Goal: Information Seeking & Learning: Learn about a topic

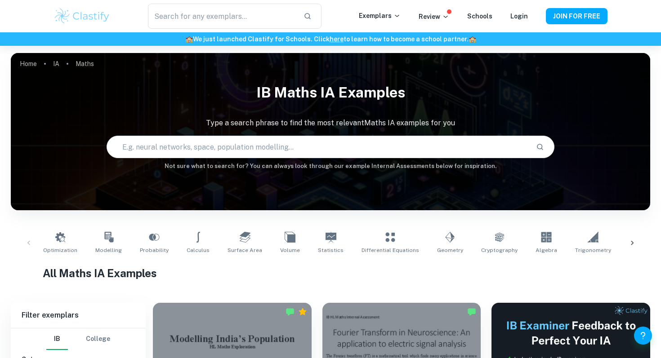
click at [638, 241] on div at bounding box center [632, 243] width 22 height 30
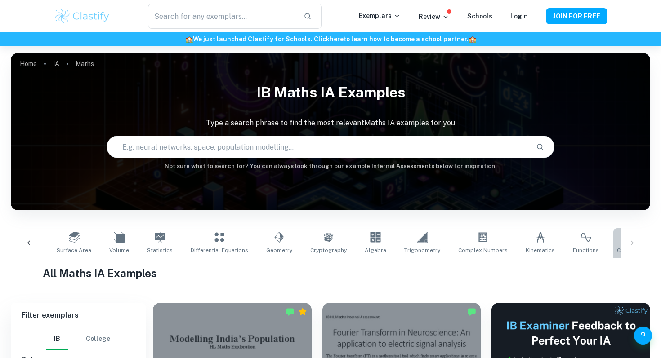
click at [626, 235] on icon at bounding box center [631, 237] width 11 height 11
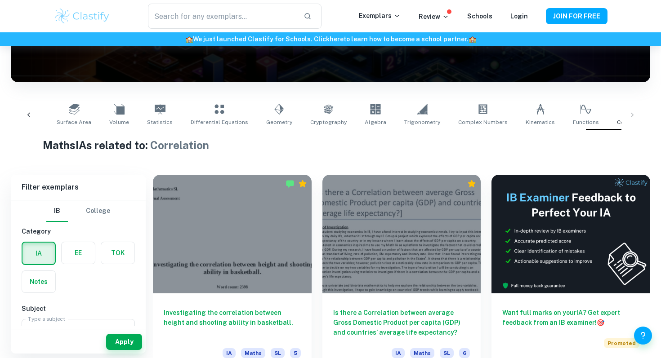
scroll to position [129, 0]
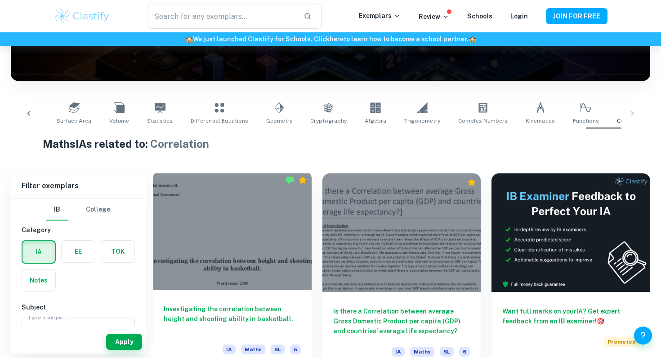
click at [225, 266] on div at bounding box center [232, 230] width 159 height 119
